Goal: Information Seeking & Learning: Learn about a topic

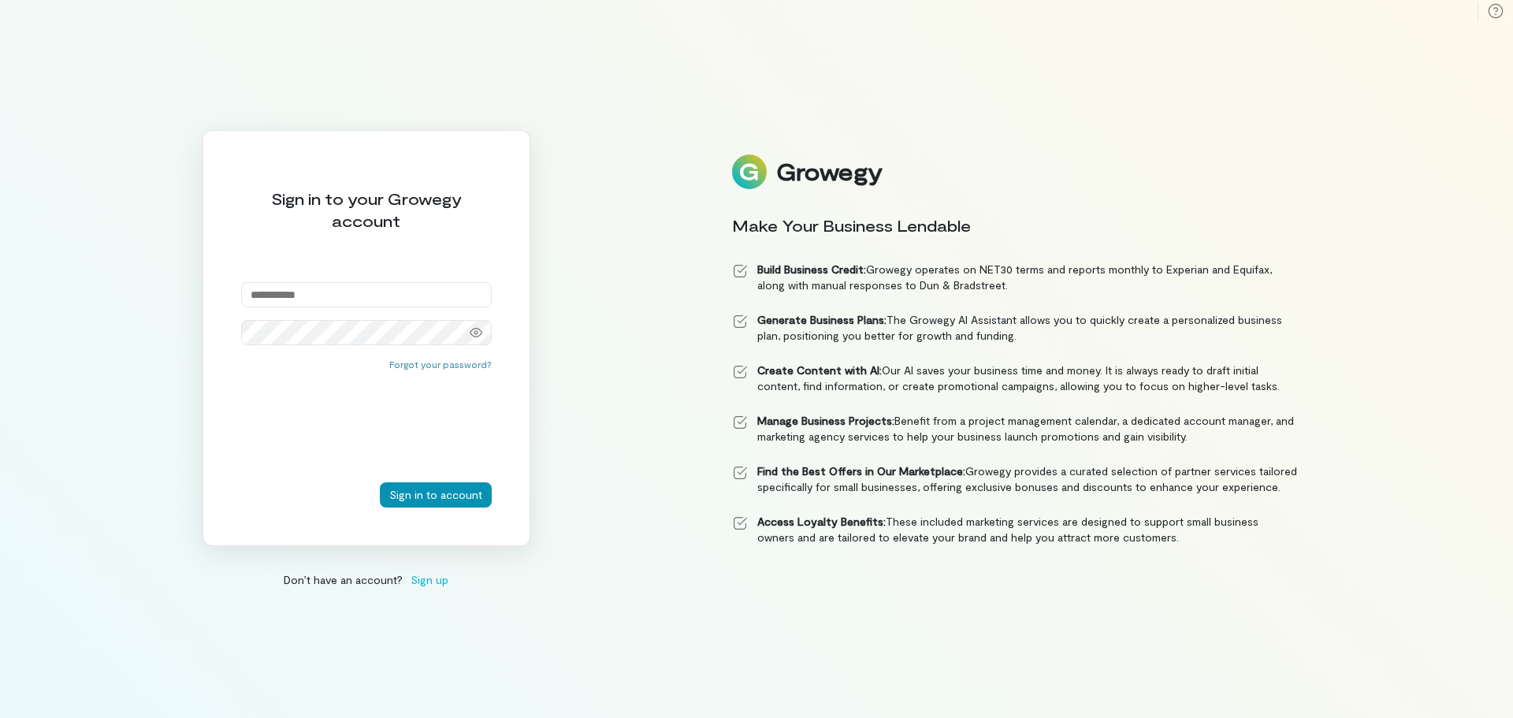
type input "**********"
click at [466, 492] on button "Sign in to account" at bounding box center [436, 494] width 112 height 25
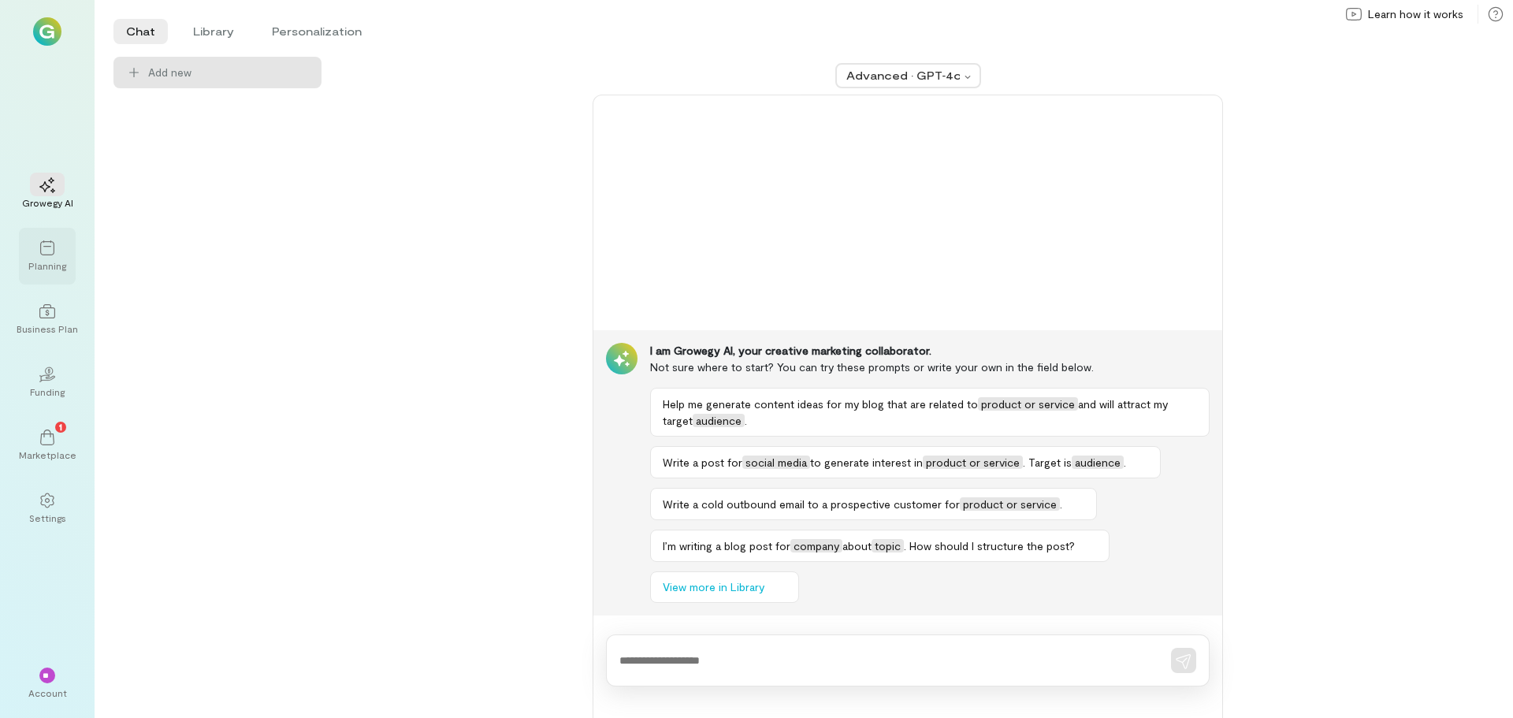
click at [45, 252] on icon at bounding box center [47, 248] width 16 height 16
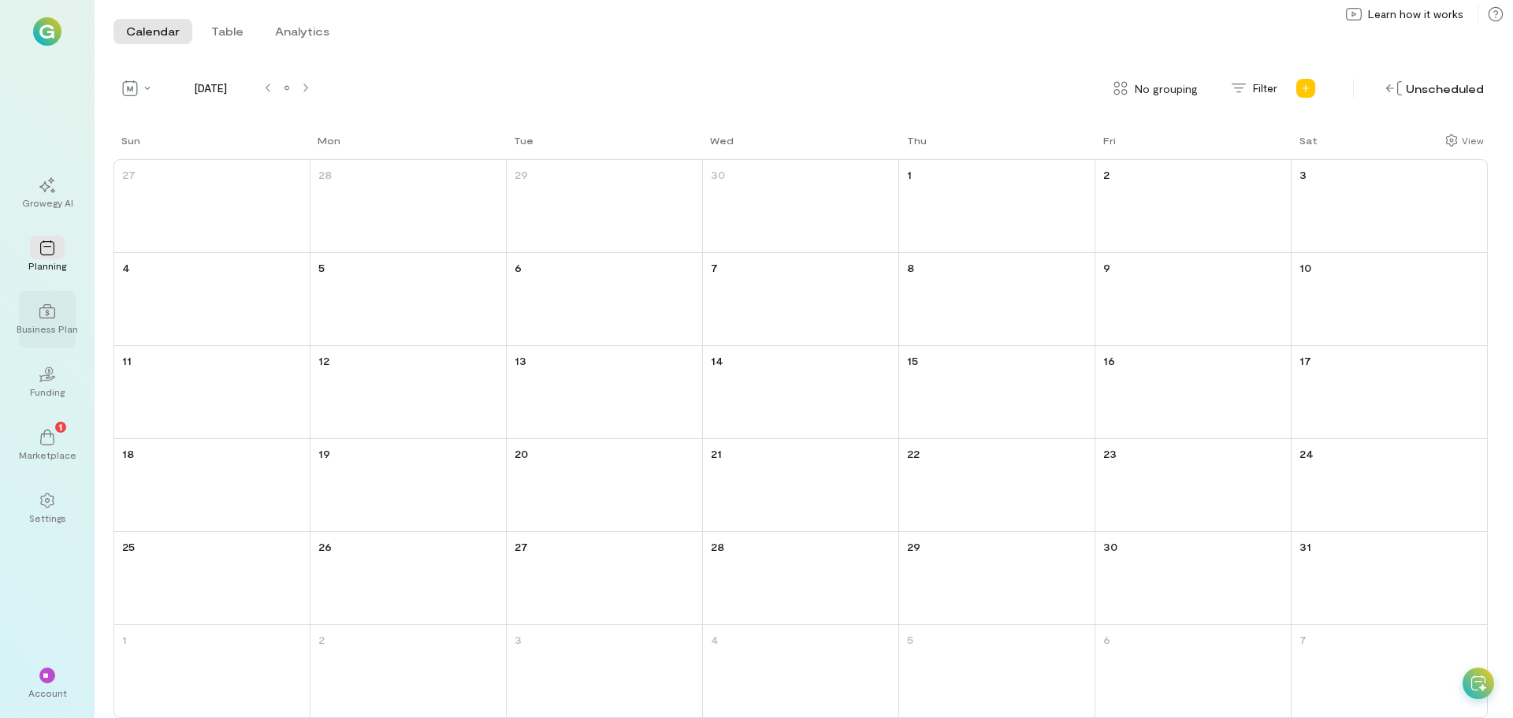
click at [48, 309] on icon at bounding box center [47, 311] width 16 height 16
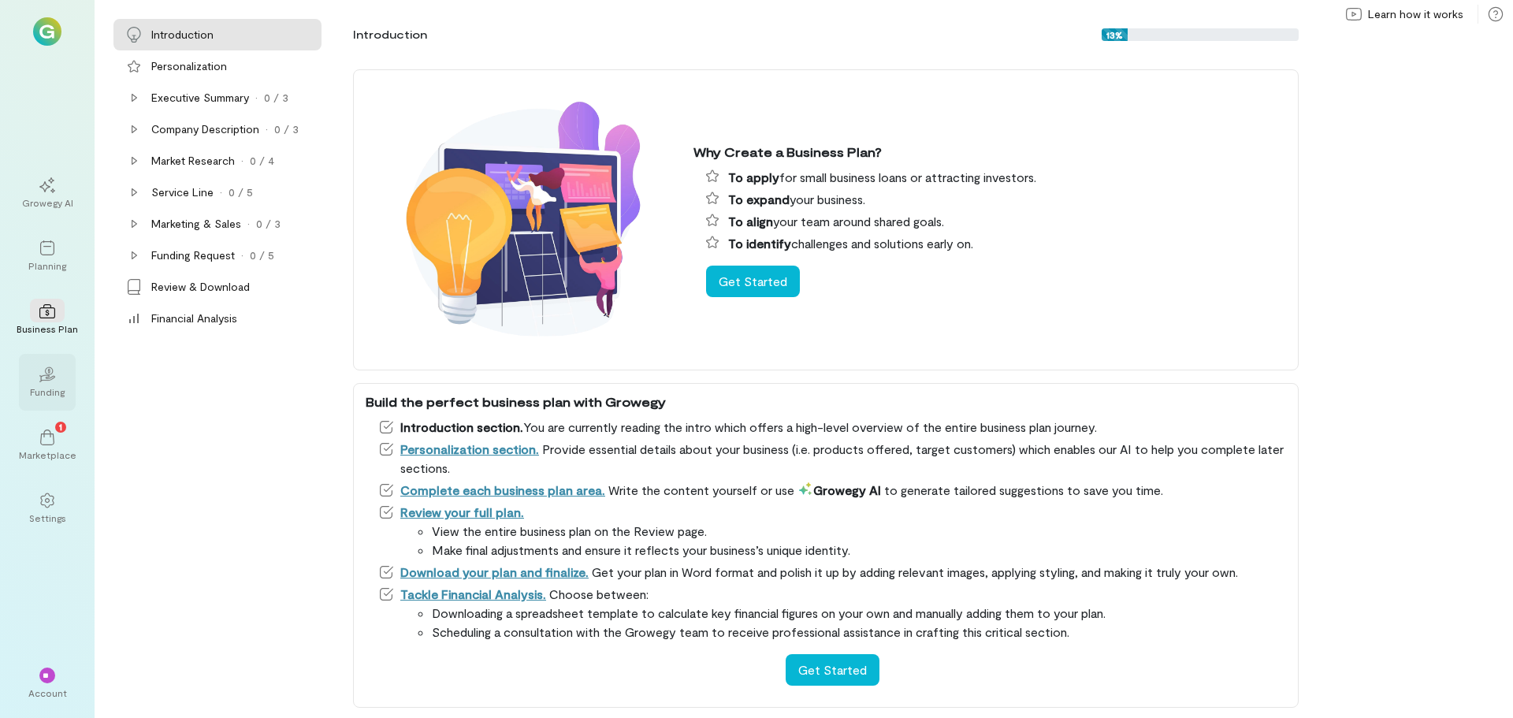
click at [45, 377] on icon "02" at bounding box center [47, 374] width 16 height 16
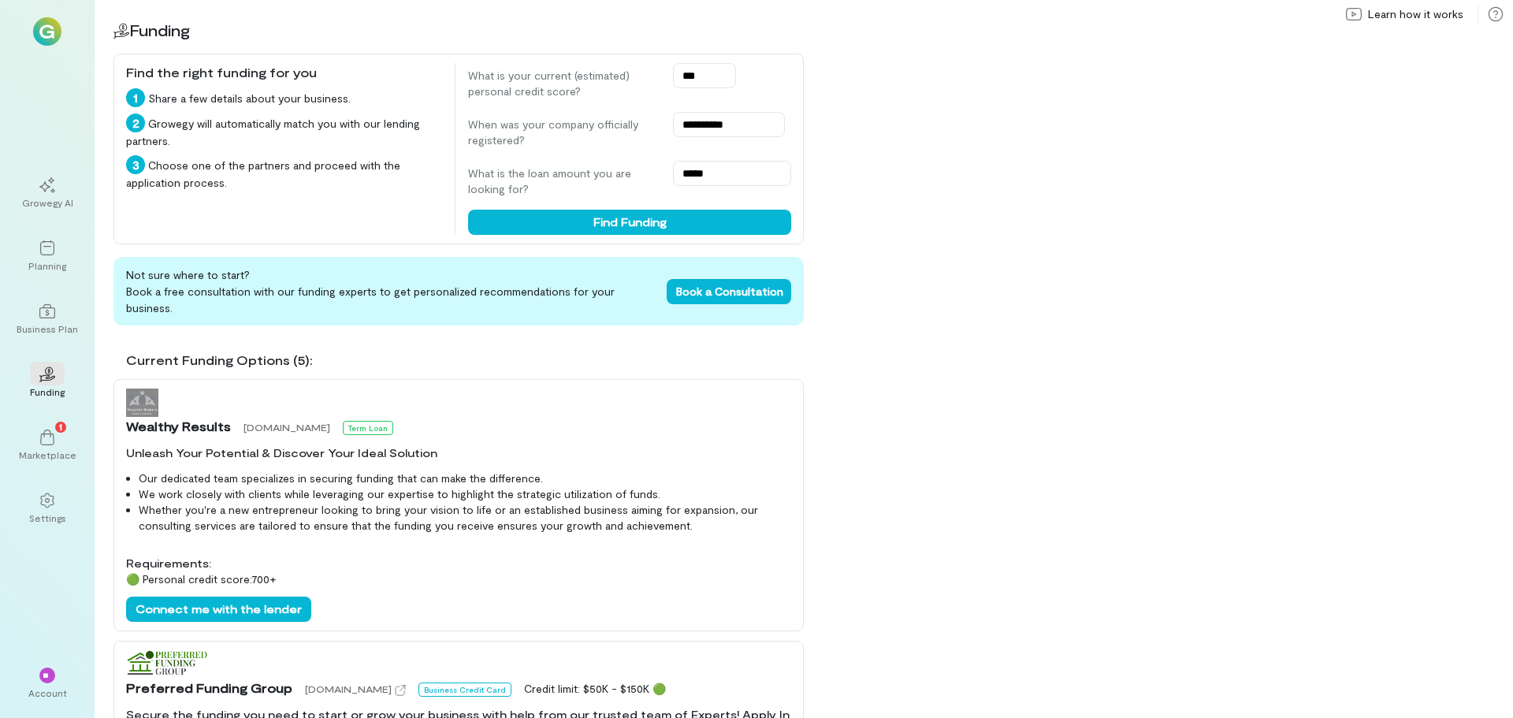
drag, startPoint x: 805, startPoint y: 375, endPoint x: 730, endPoint y: 457, distance: 111.0
click at [730, 470] on li "Our dedicated team specializes in securing funding that can make the difference." at bounding box center [465, 478] width 652 height 16
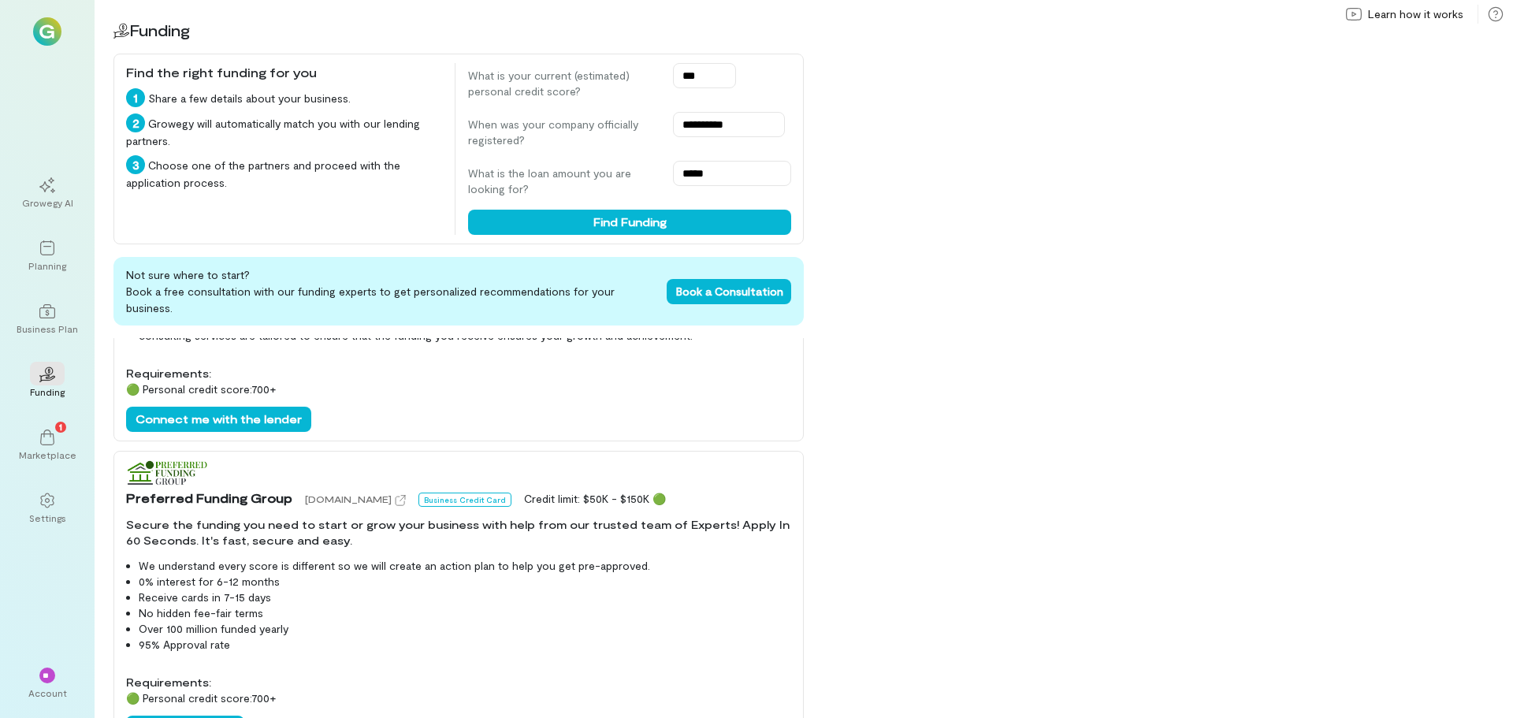
scroll to position [236, 0]
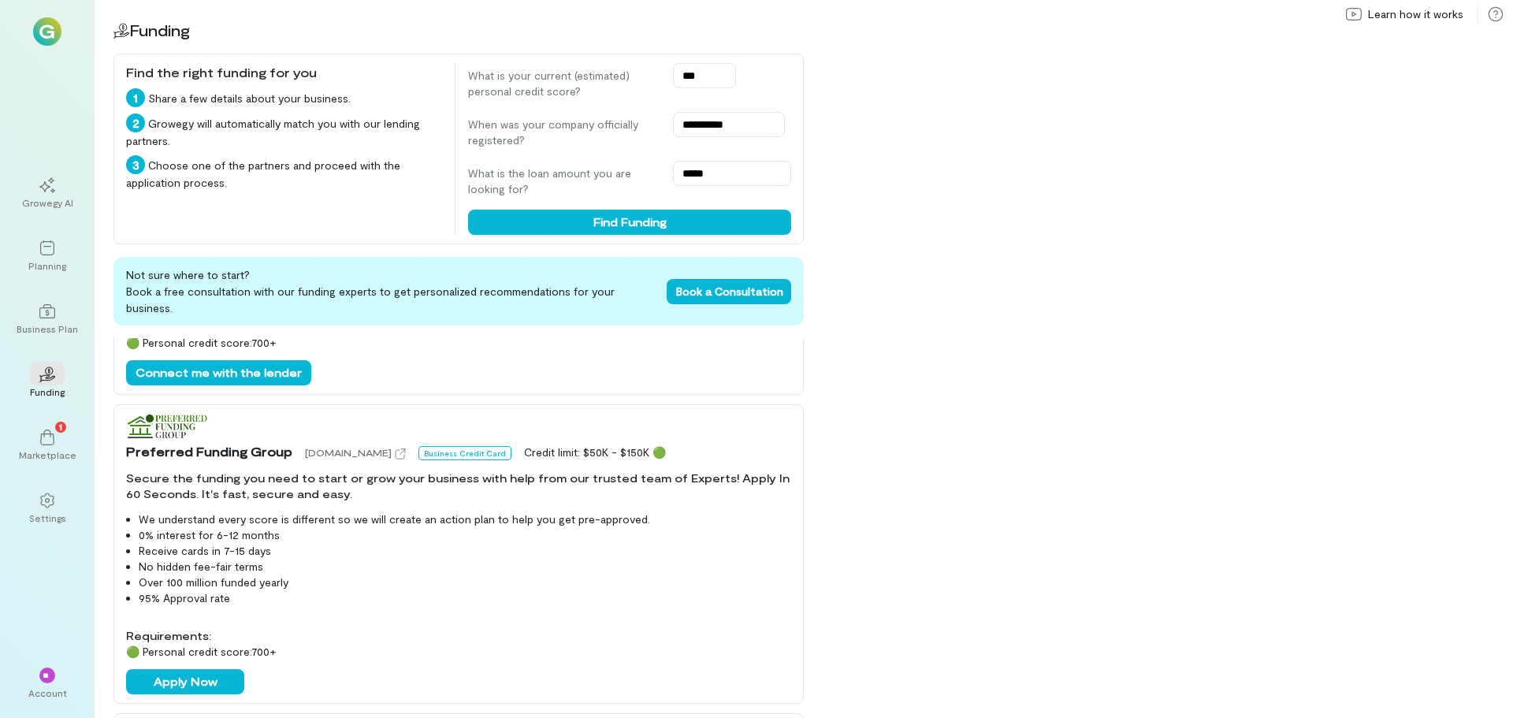
drag, startPoint x: 737, startPoint y: 458, endPoint x: 689, endPoint y: 516, distance: 75.1
click at [689, 527] on li "0% interest for 6-12 months" at bounding box center [465, 535] width 652 height 16
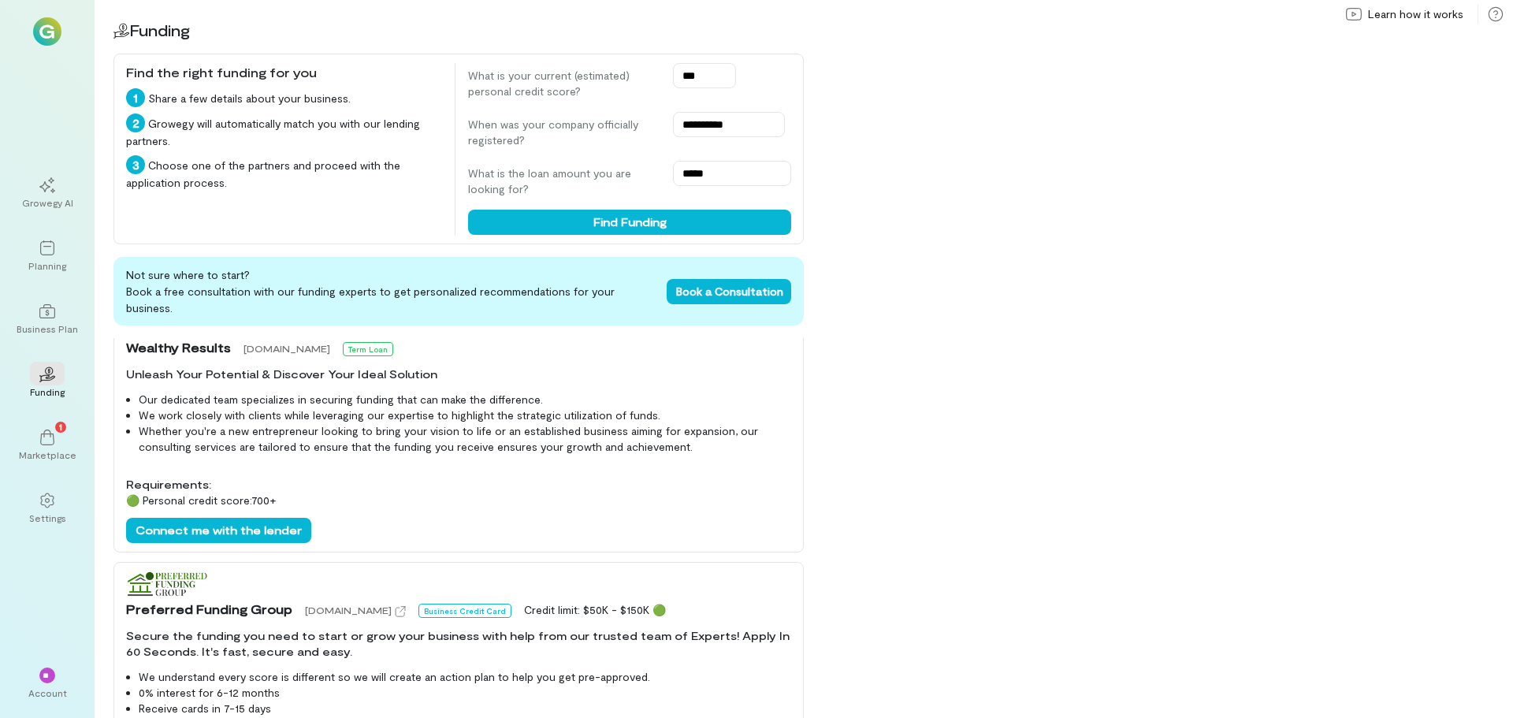
scroll to position [0, 0]
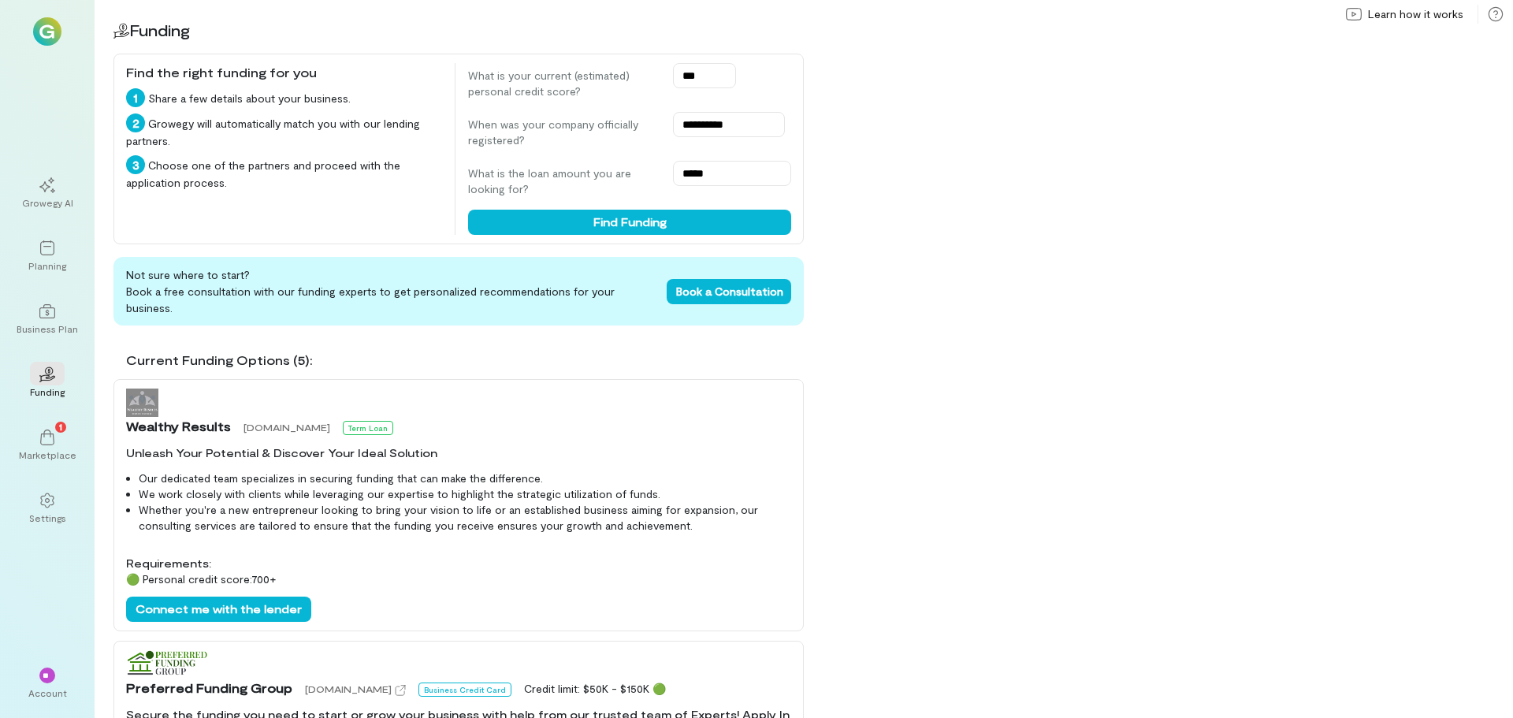
drag, startPoint x: 692, startPoint y: 512, endPoint x: 644, endPoint y: 485, distance: 55.0
click at [644, 502] on li "Whether you're a new entrepreneur looking to bring your vision to life or an es…" at bounding box center [465, 518] width 652 height 32
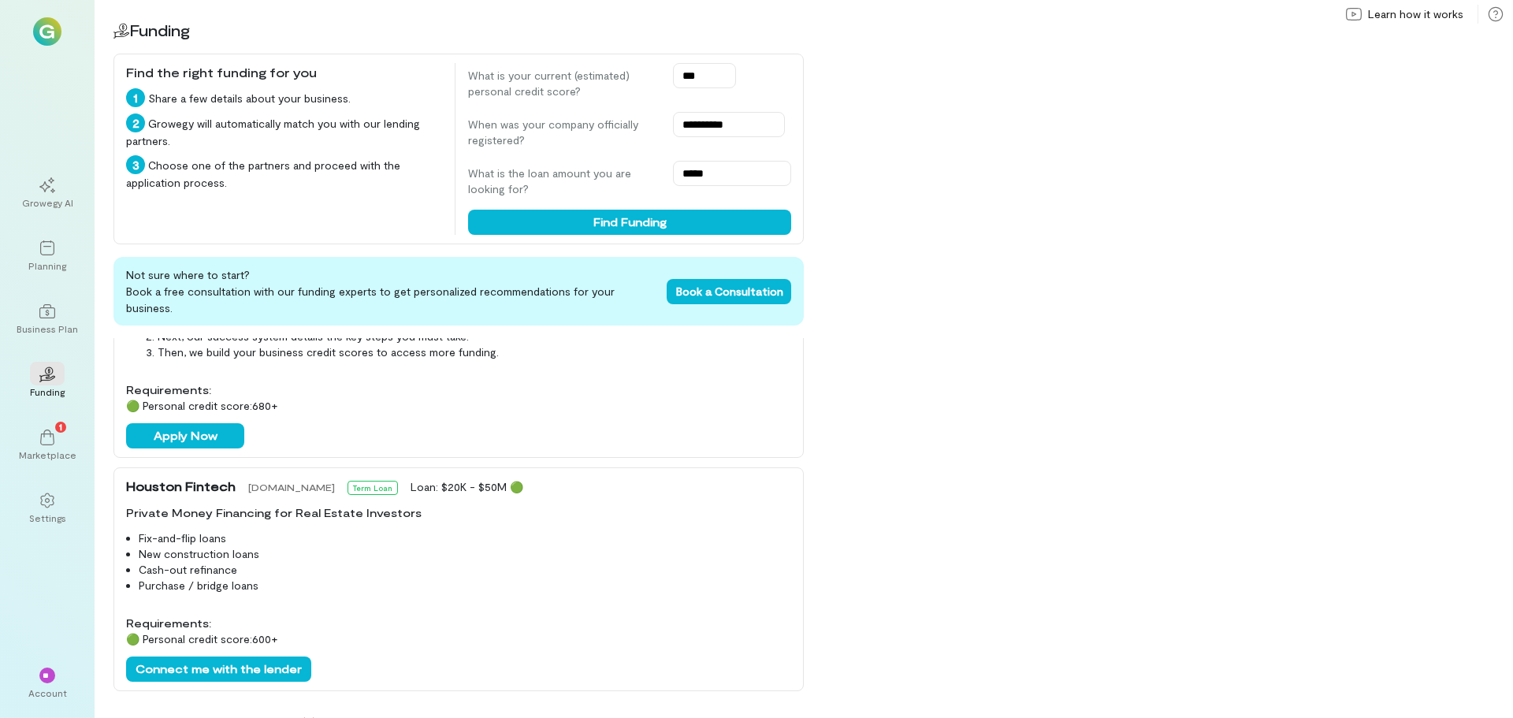
scroll to position [1024, 0]
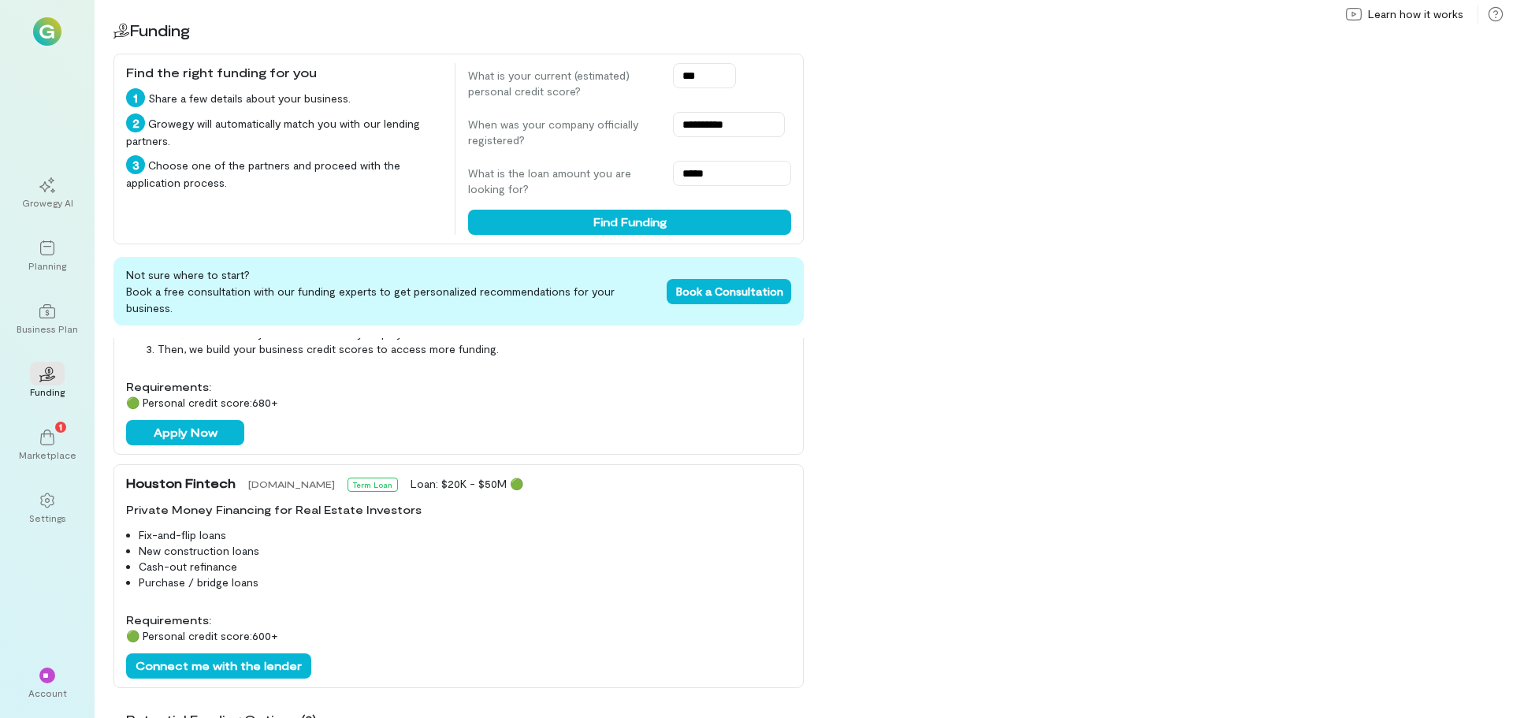
drag, startPoint x: 576, startPoint y: 486, endPoint x: 500, endPoint y: 533, distance: 88.8
click at [500, 543] on li "New construction loans" at bounding box center [465, 551] width 652 height 16
